Goal: Complete application form

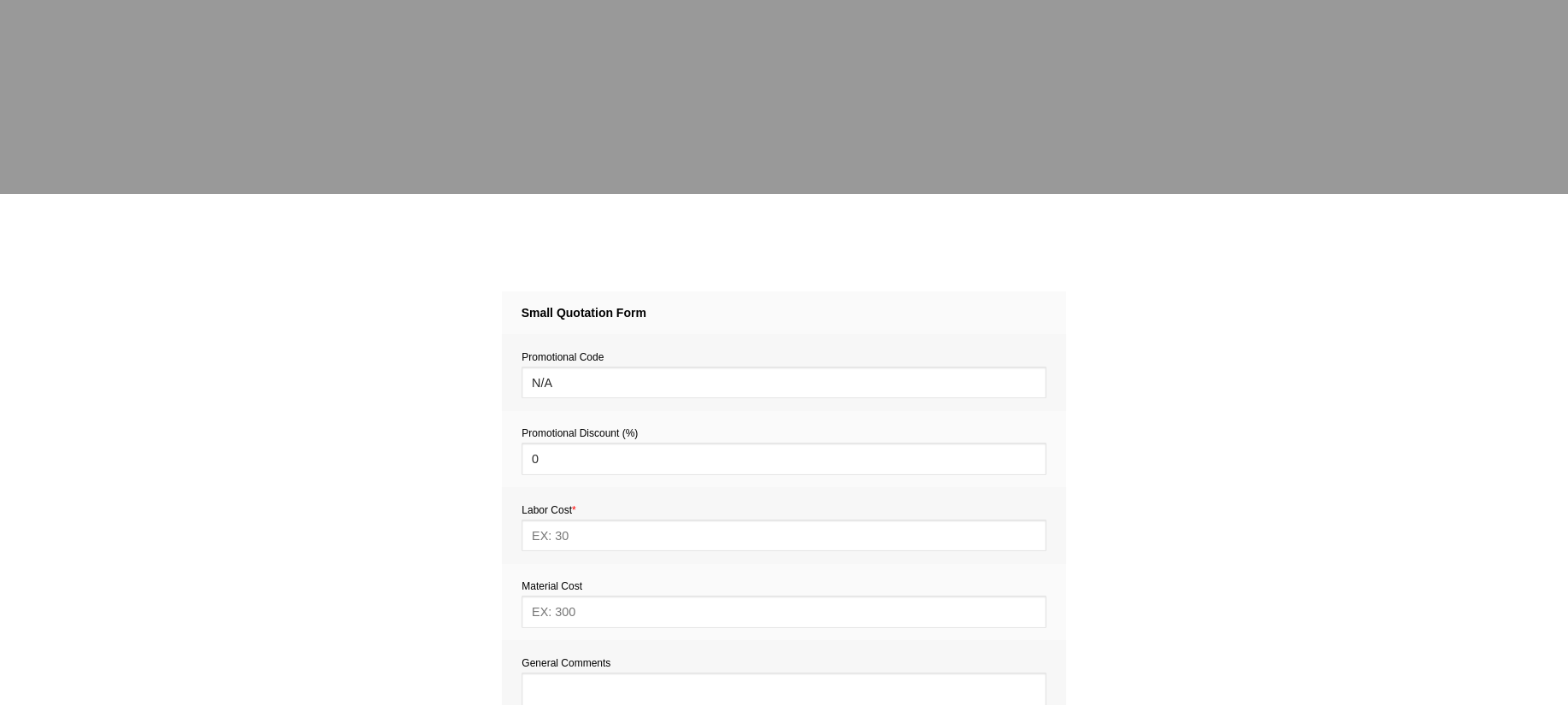
scroll to position [787, 0]
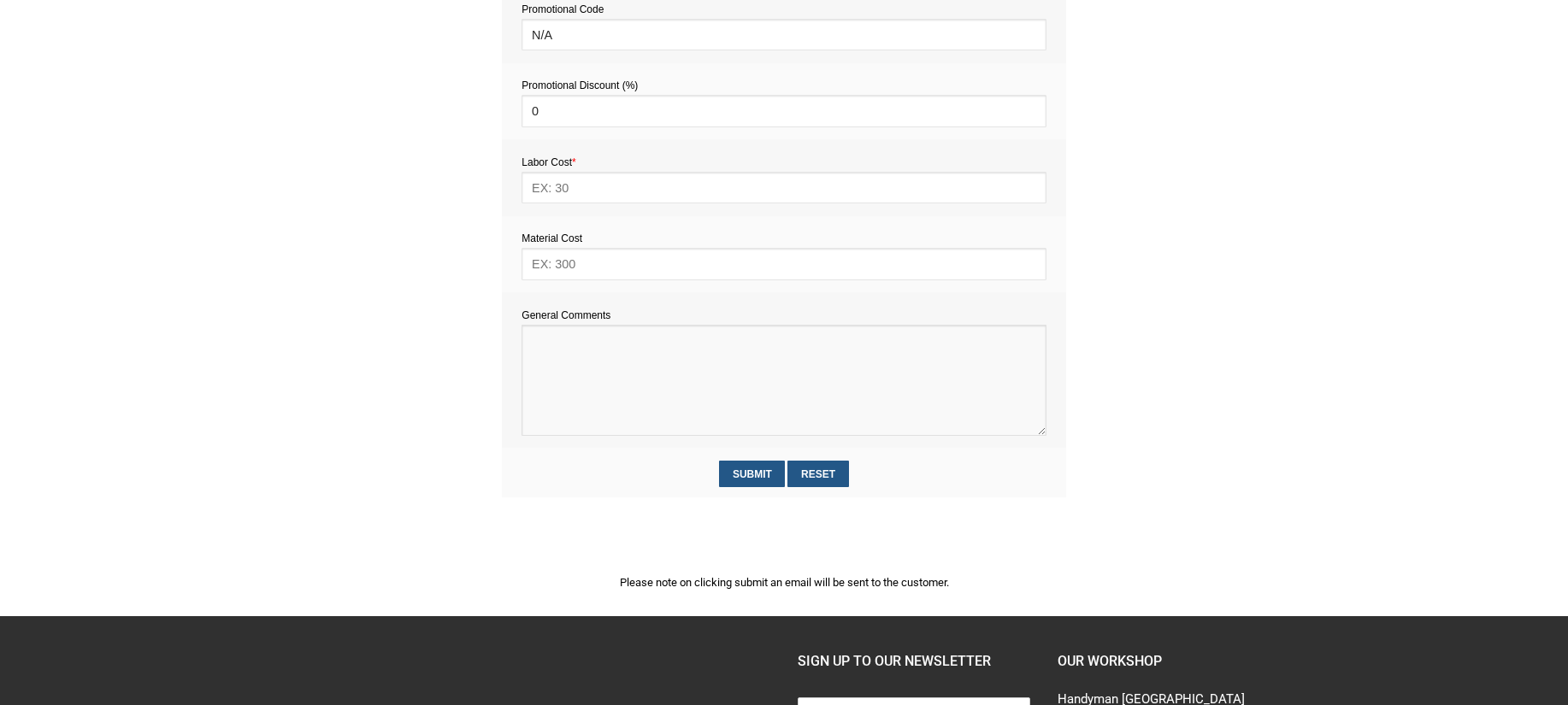
paste textarea "Estimate provision for a professional assembly handyman (service call out and l…"
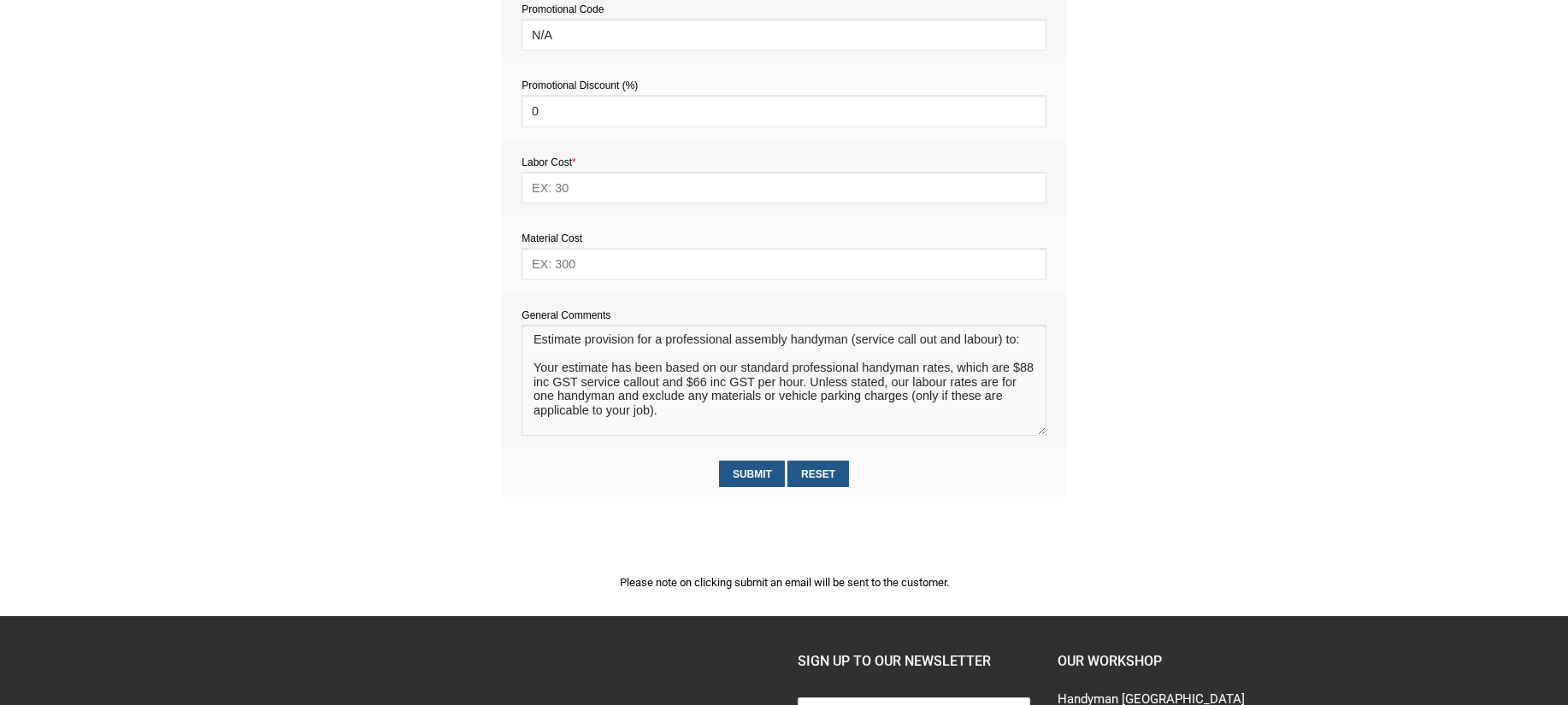
scroll to position [12, 0]
click at [551, 344] on textarea at bounding box center [784, 380] width 524 height 111
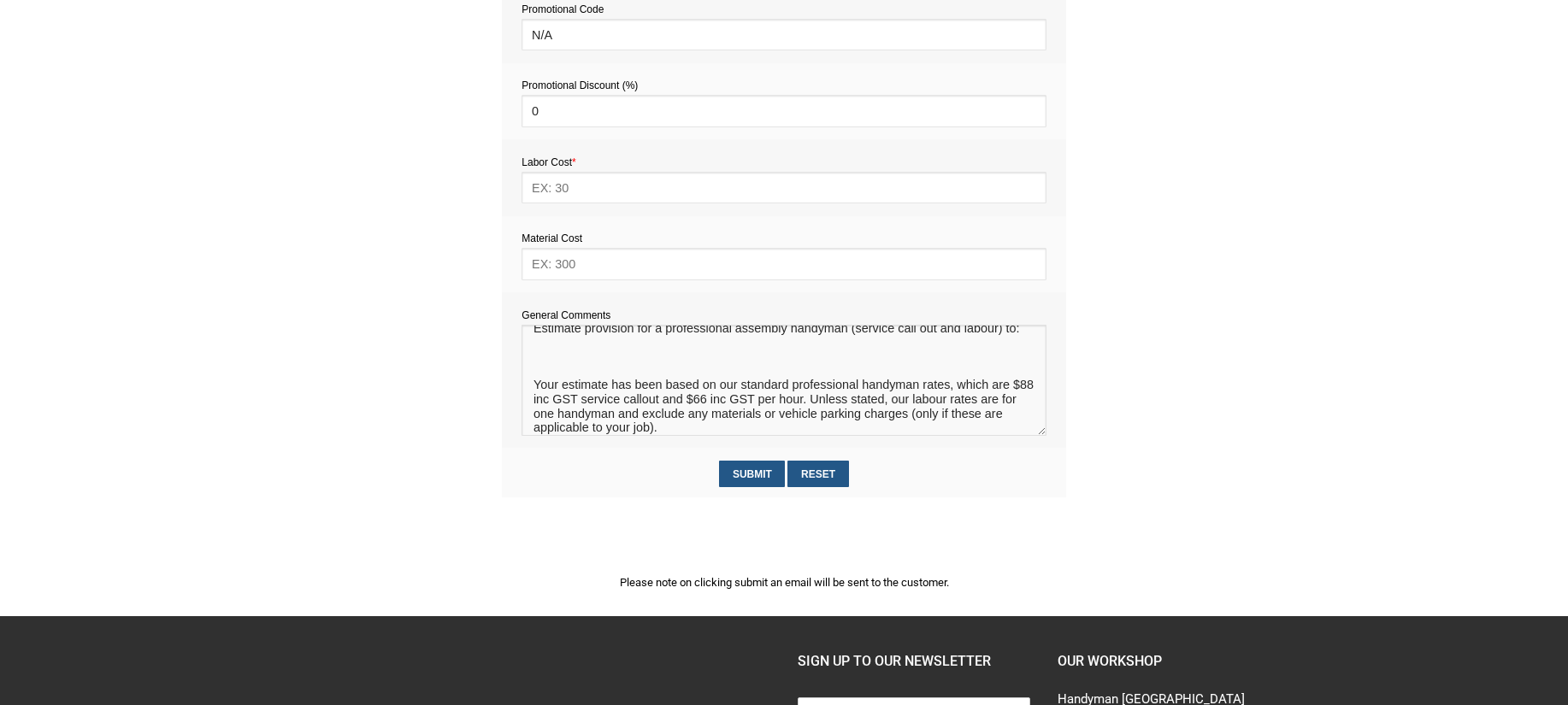
click at [544, 362] on textarea at bounding box center [784, 380] width 524 height 111
click at [611, 364] on textarea at bounding box center [784, 380] width 524 height 111
type textarea "Estimate provision for a professional assembly handyman (service call out and l…"
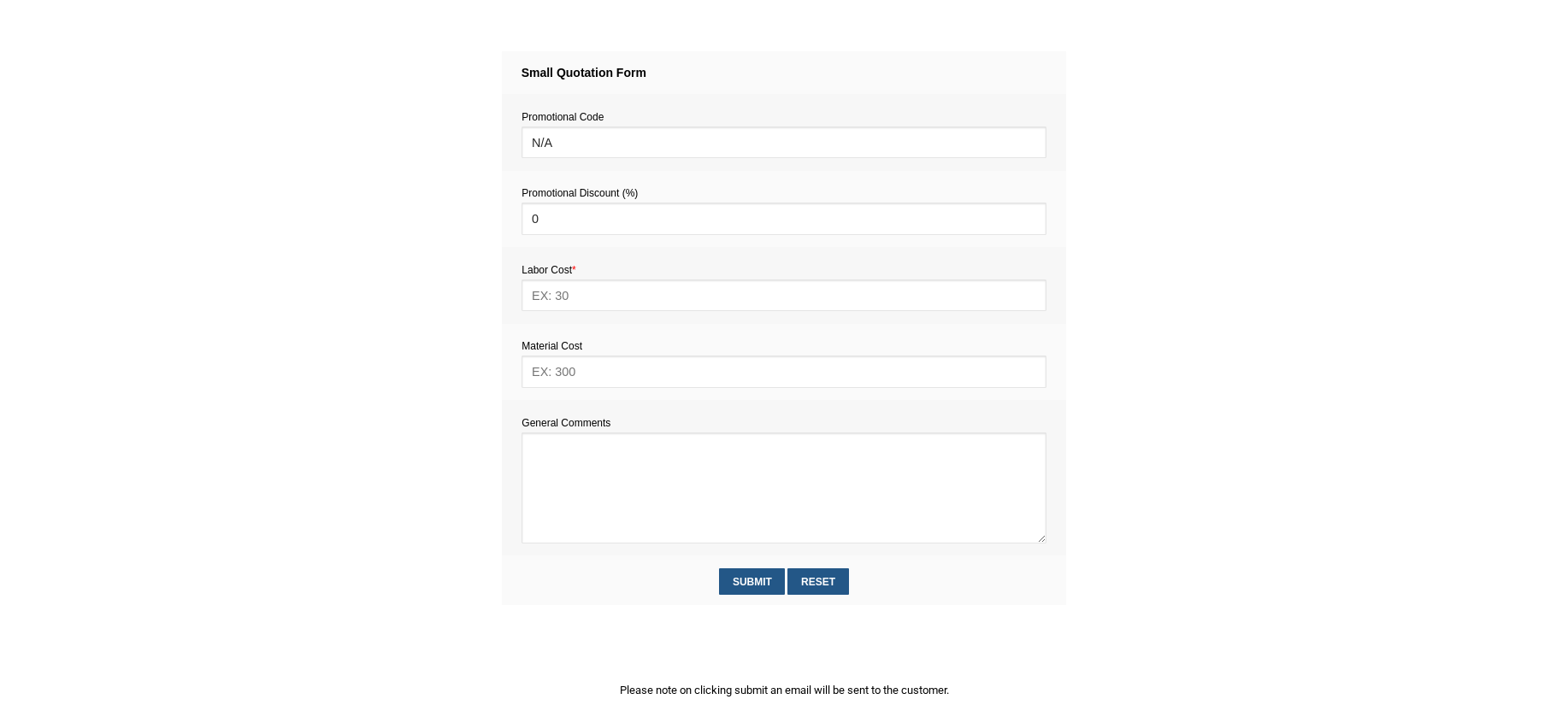
scroll to position [694, 0]
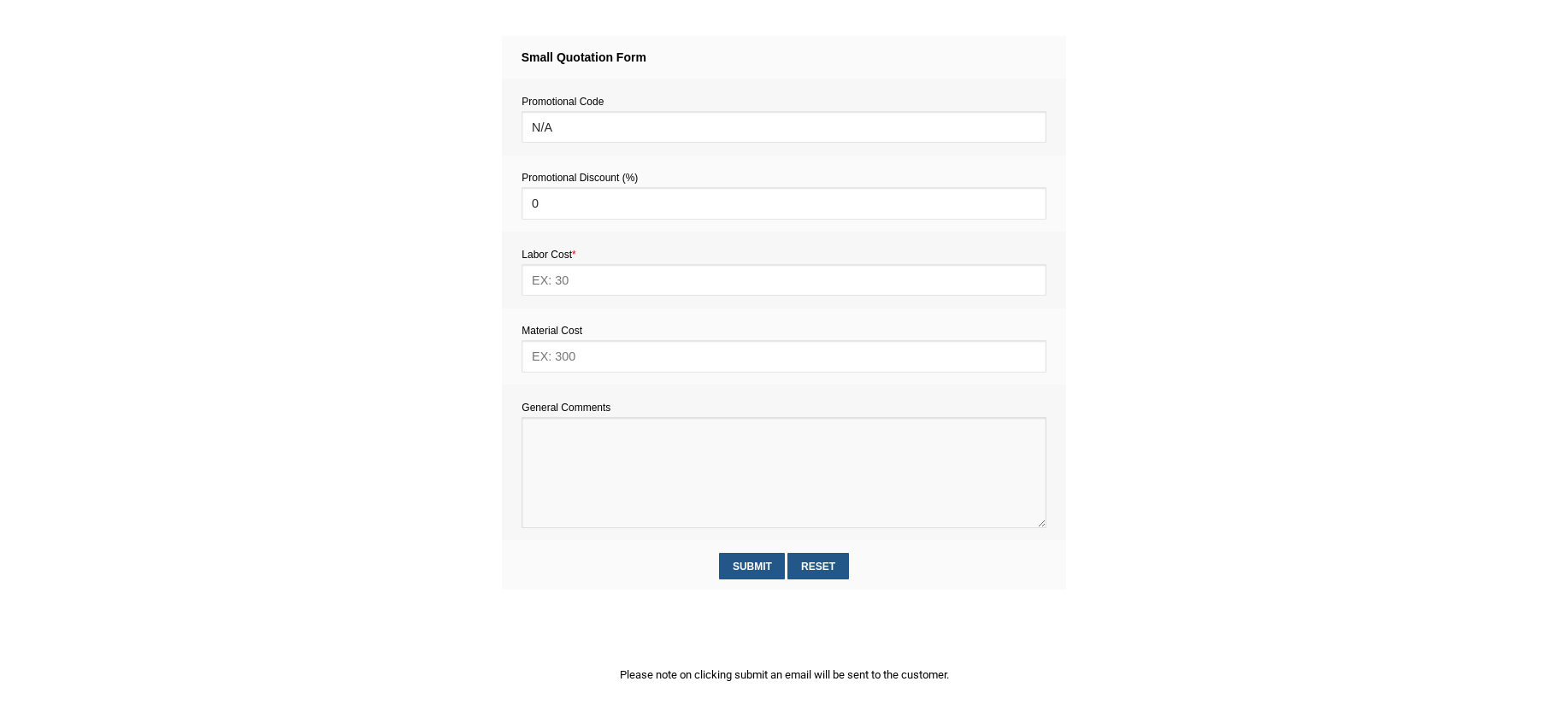
click at [569, 468] on textarea at bounding box center [784, 472] width 524 height 111
paste textarea "Estimate provision for a professional assembly handyman (service call out and l…"
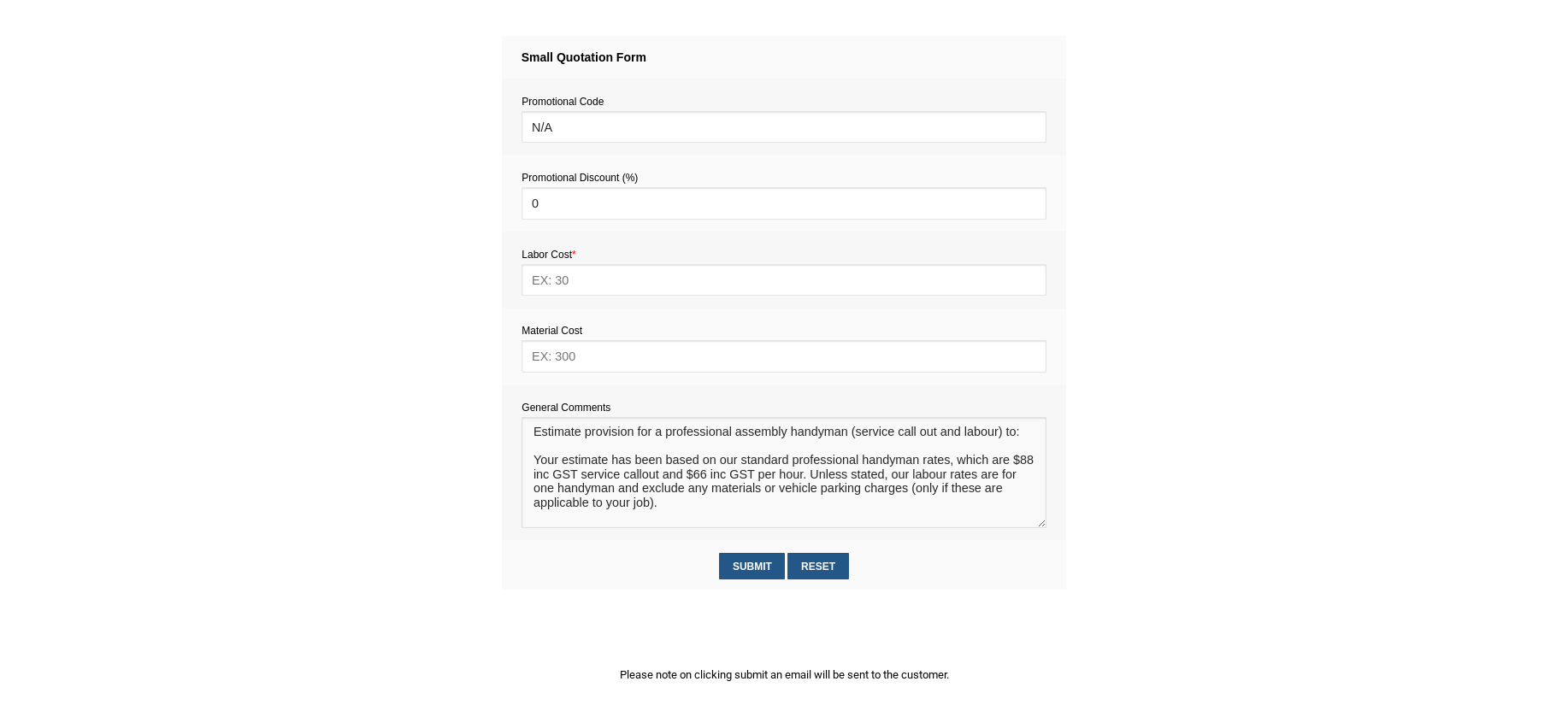
scroll to position [12, 0]
click at [549, 437] on textarea at bounding box center [784, 472] width 524 height 111
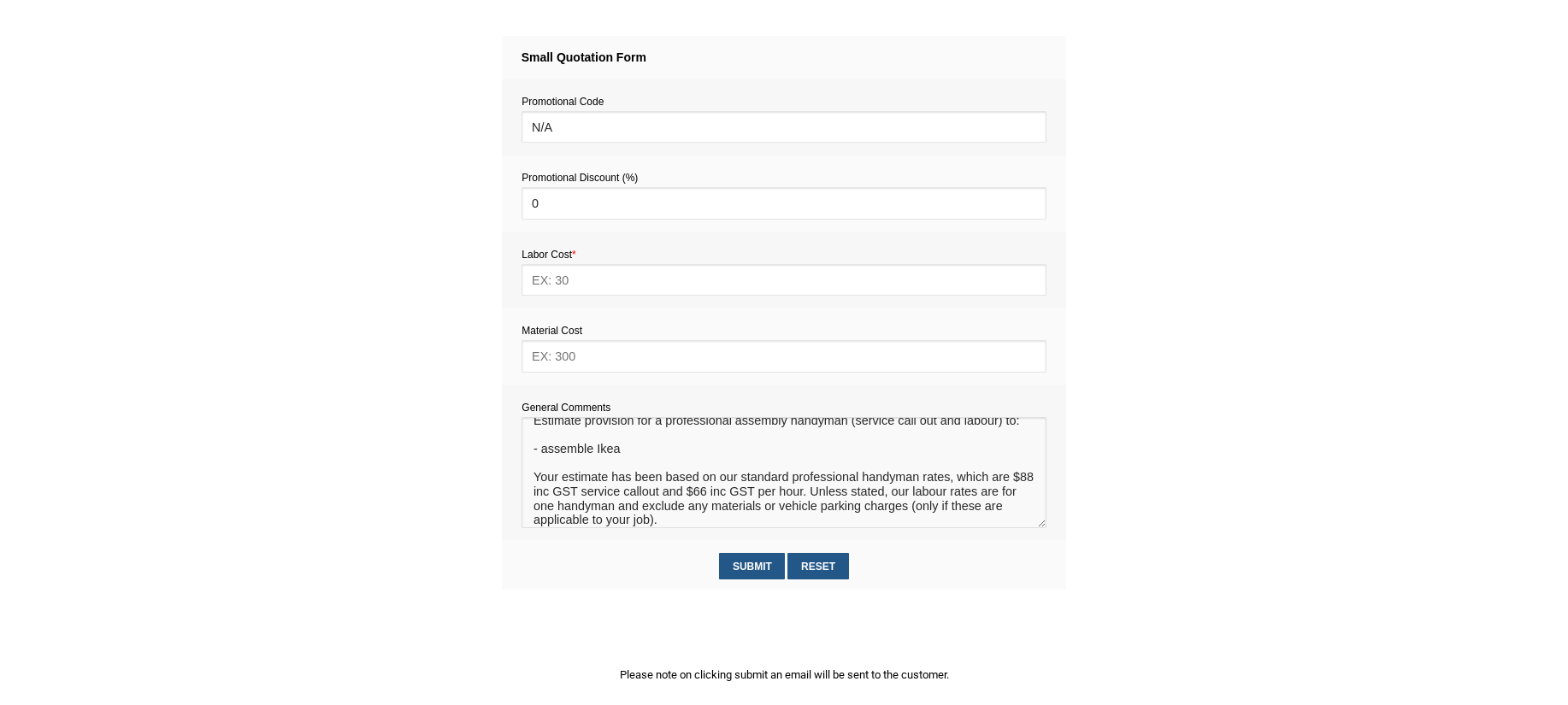
paste textarea "SMÅSTAD Loft bed frame w desk and storage"
click at [532, 468] on textarea at bounding box center [784, 472] width 524 height 111
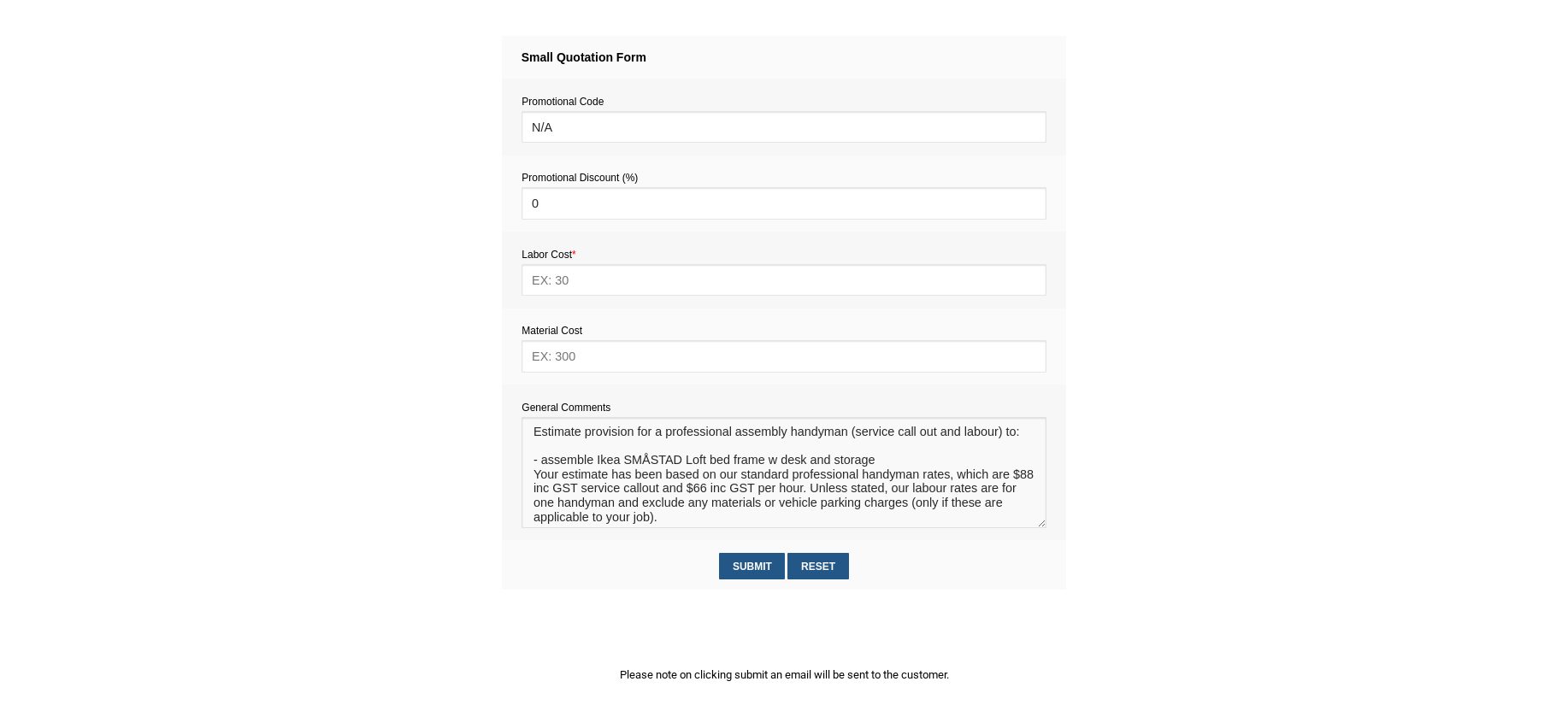
click at [890, 451] on textarea at bounding box center [784, 472] width 524 height 111
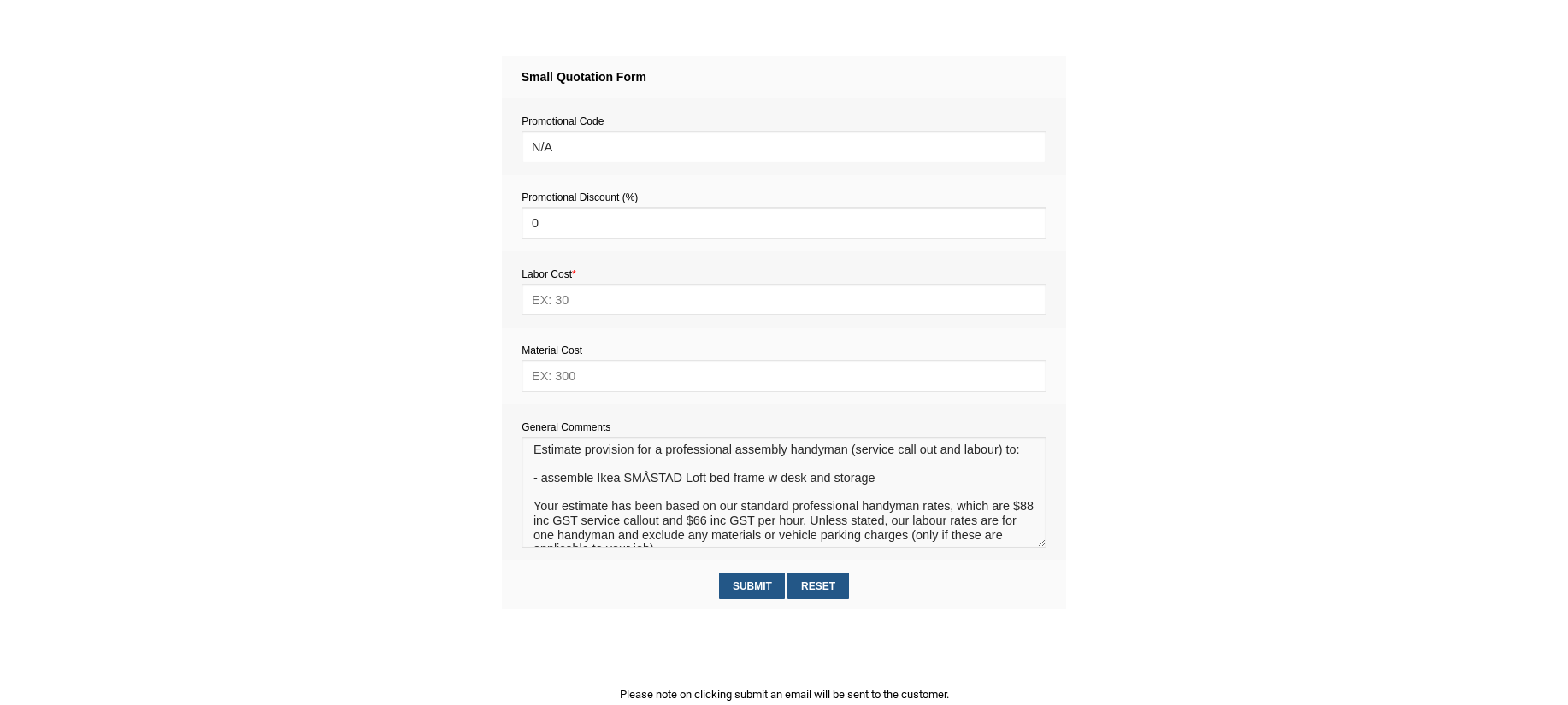
scroll to position [1, 0]
type textarea "Estimate provision for a professional assembly handyman (service call out and l…"
click at [590, 382] on input "text" at bounding box center [784, 376] width 524 height 32
click at [465, 464] on section "2345e2c5d5f72562f27550317fc0dec589e7a86bab2aadbe371c77e88a3318c7 f6879ebfd450a6…" at bounding box center [784, 343] width 1568 height 770
click at [878, 488] on textarea at bounding box center [784, 492] width 524 height 111
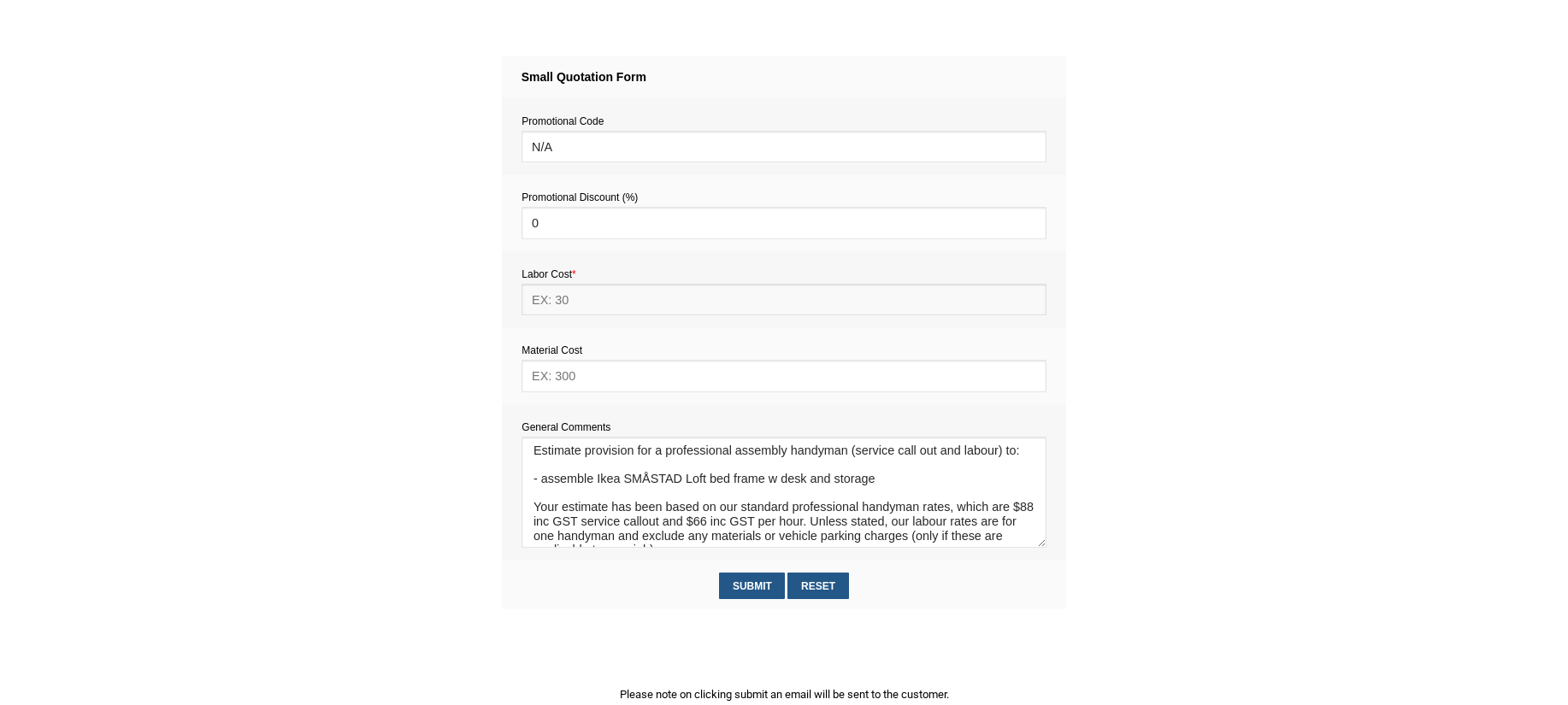
click at [558, 305] on input "text" at bounding box center [784, 300] width 524 height 32
type input "484"
click at [572, 376] on input "text" at bounding box center [784, 376] width 524 height 32
type input "0"
click at [751, 588] on input "Submit" at bounding box center [752, 586] width 66 height 27
